Goal: Task Accomplishment & Management: Manage account settings

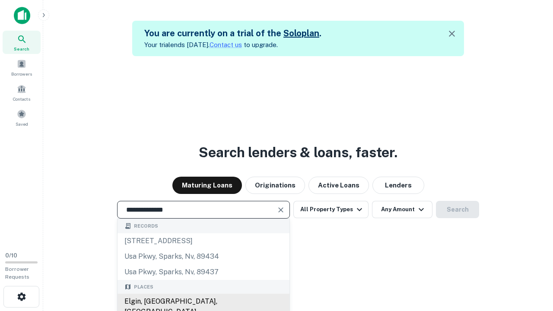
click at [203, 301] on div "Elgin, [GEOGRAPHIC_DATA], [GEOGRAPHIC_DATA]" at bounding box center [203, 307] width 172 height 26
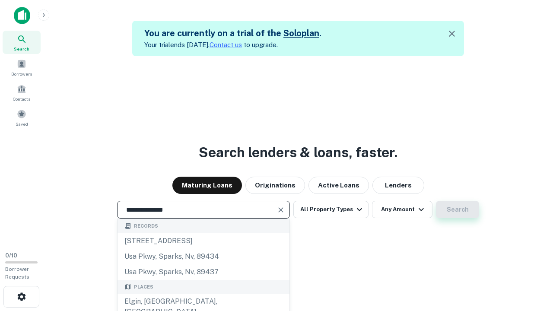
type input "**********"
click at [436, 201] on button "Search" at bounding box center [457, 209] width 43 height 17
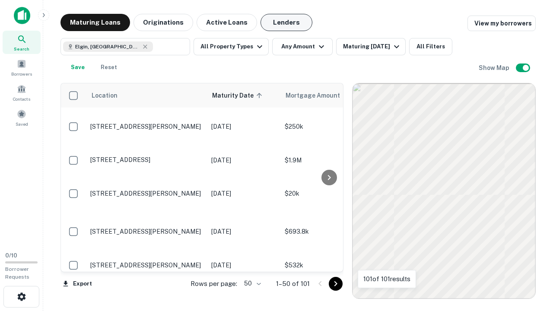
click at [286, 22] on button "Lenders" at bounding box center [286, 22] width 52 height 17
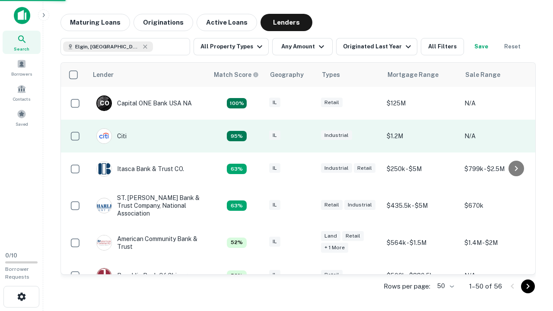
click at [306, 136] on div "IL" at bounding box center [290, 136] width 43 height 12
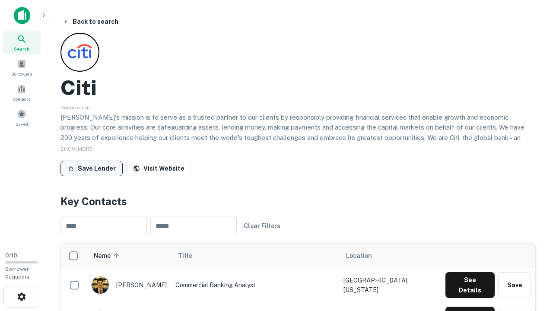
click at [92, 168] on button "Save Lender" at bounding box center [91, 169] width 62 height 16
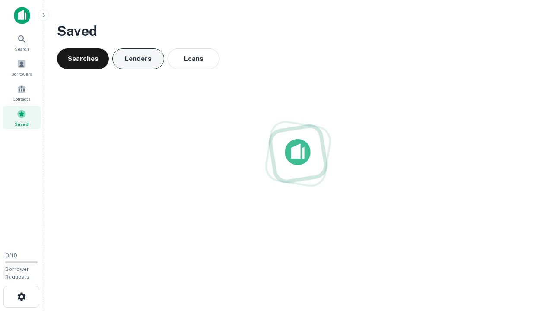
click at [138, 59] on button "Lenders" at bounding box center [138, 58] width 52 height 21
